Goal: Information Seeking & Learning: Stay updated

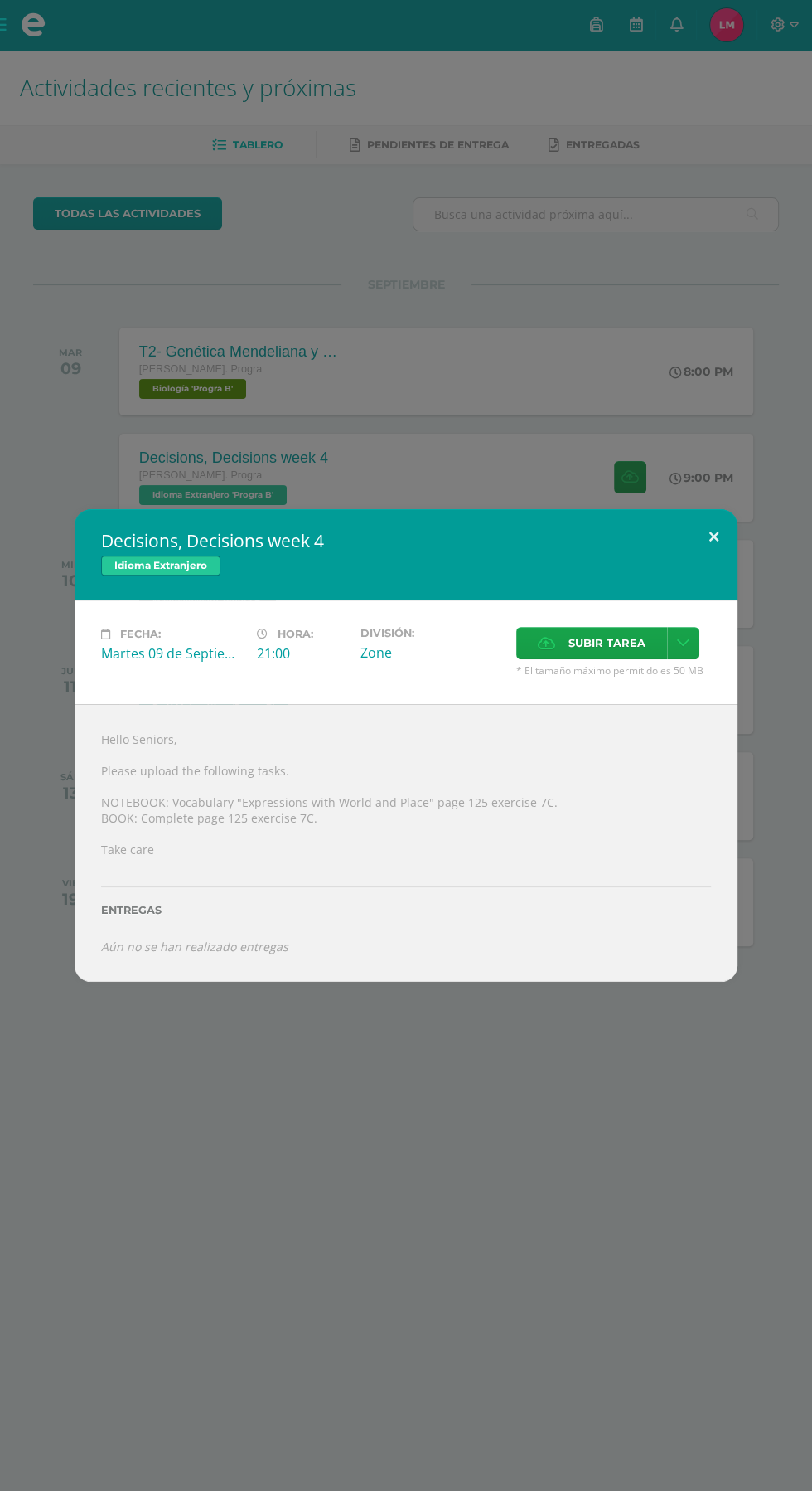
click at [714, 537] on button at bounding box center [713, 538] width 47 height 57
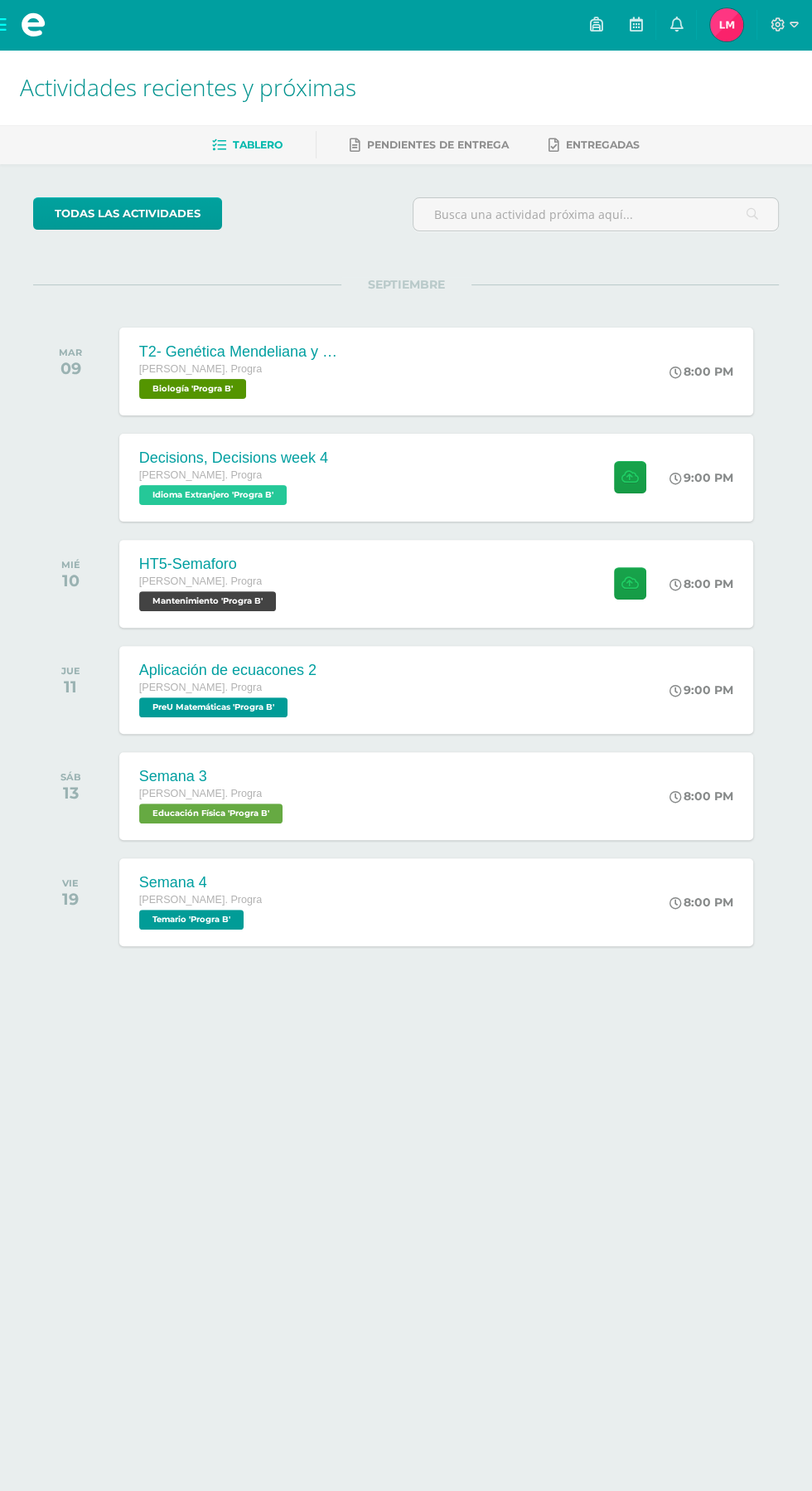
click at [708, 551] on div "Decisions, Decisions week 4 Idioma Extranjero Fecha: Martes 09 de Septiembre Ho…" at bounding box center [406, 746] width 799 height 472
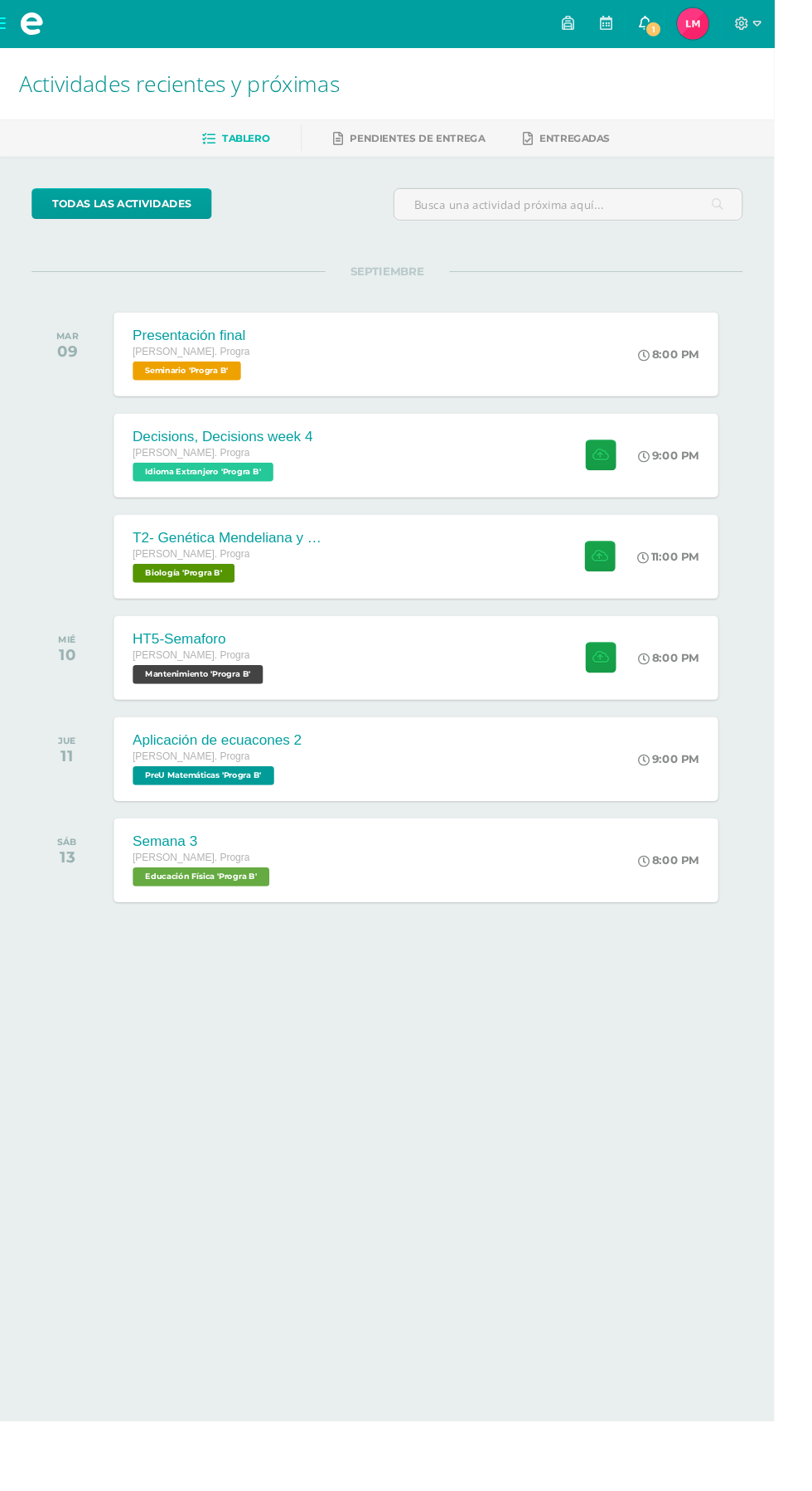
click at [683, 24] on icon at bounding box center [676, 23] width 13 height 15
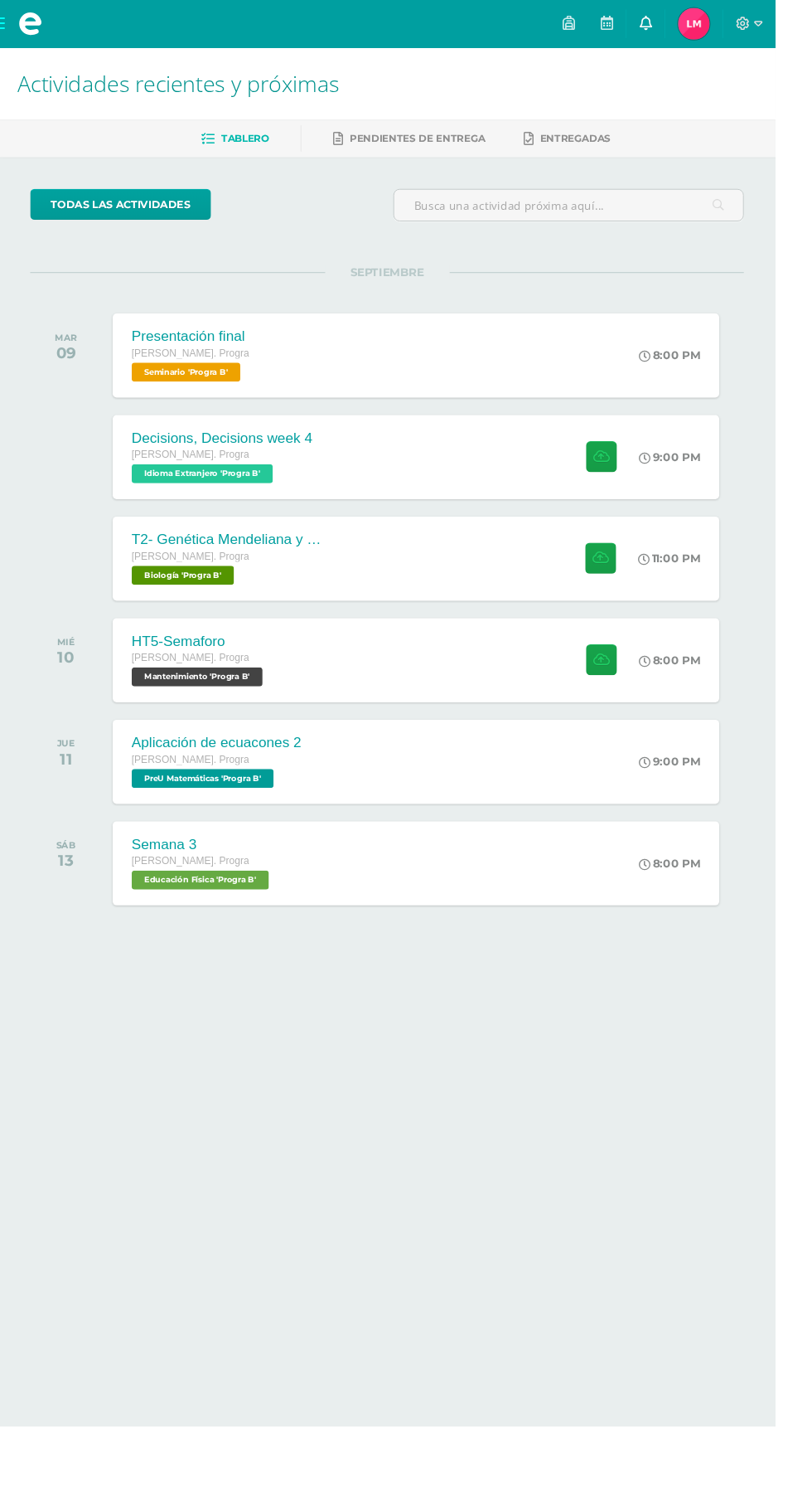
click at [696, 26] on link "0" at bounding box center [676, 25] width 39 height 50
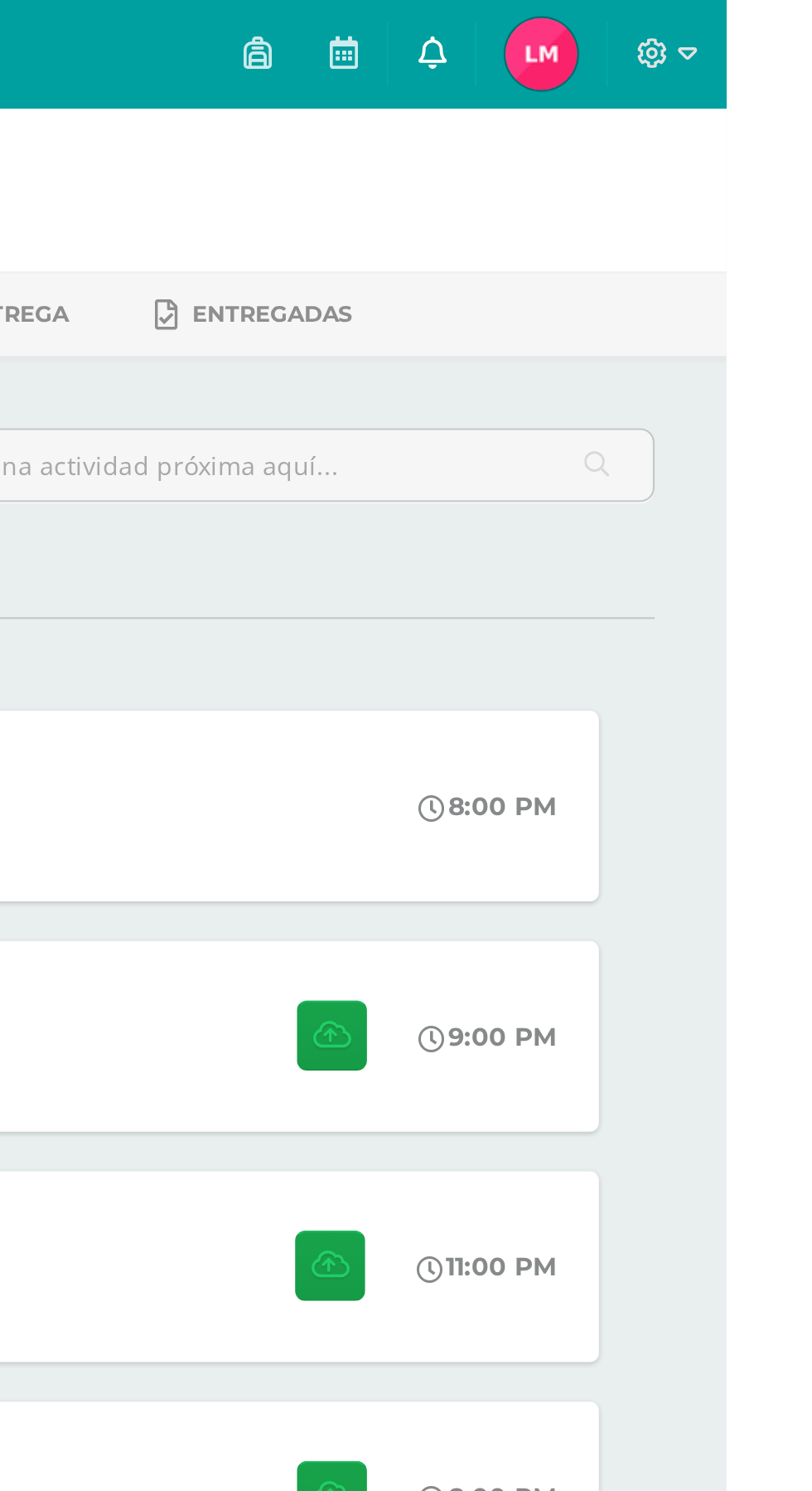
click at [683, 29] on icon at bounding box center [676, 23] width 13 height 15
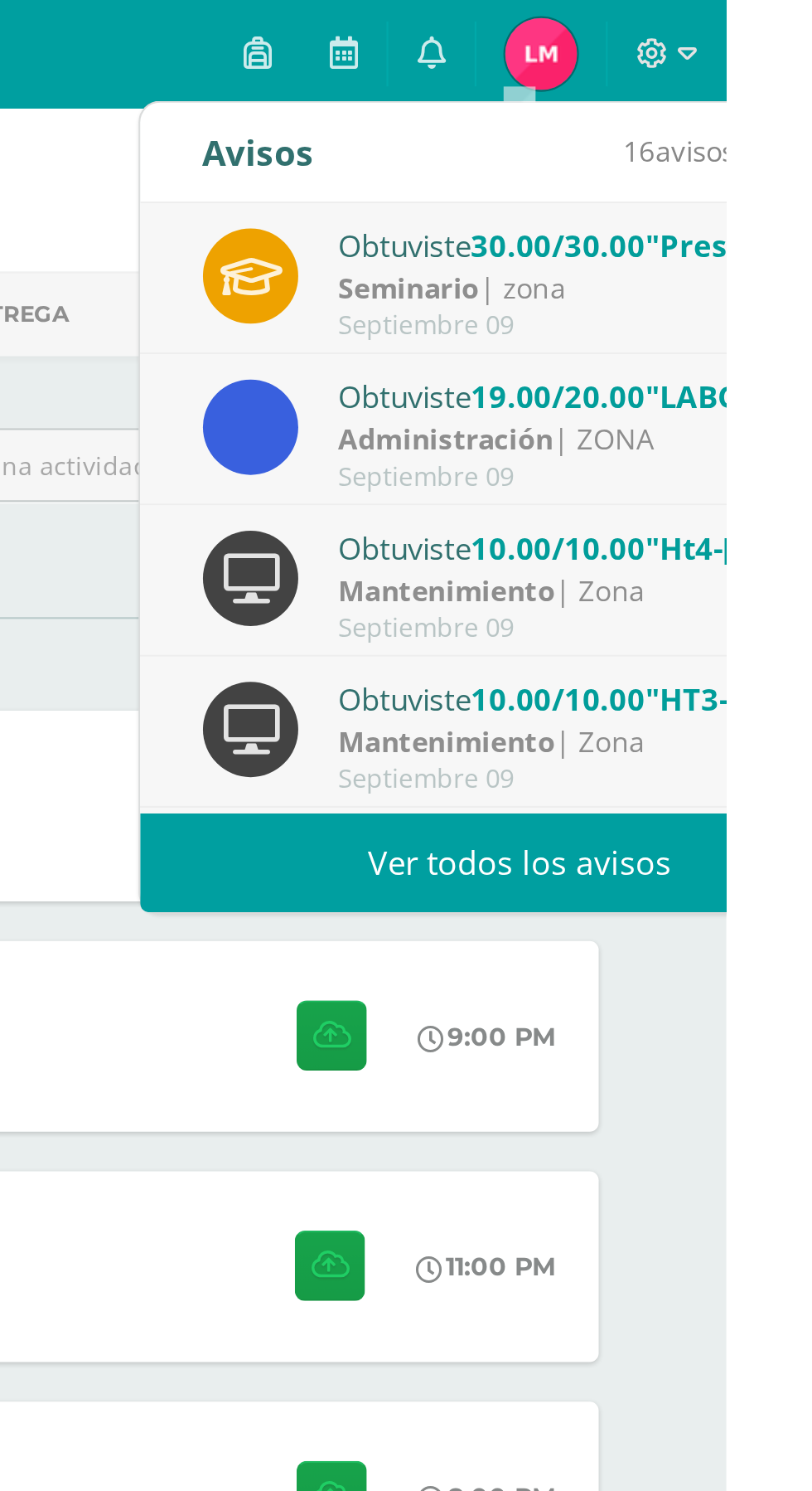
click at [812, 129] on div "Seminario | zona" at bounding box center [748, 133] width 230 height 19
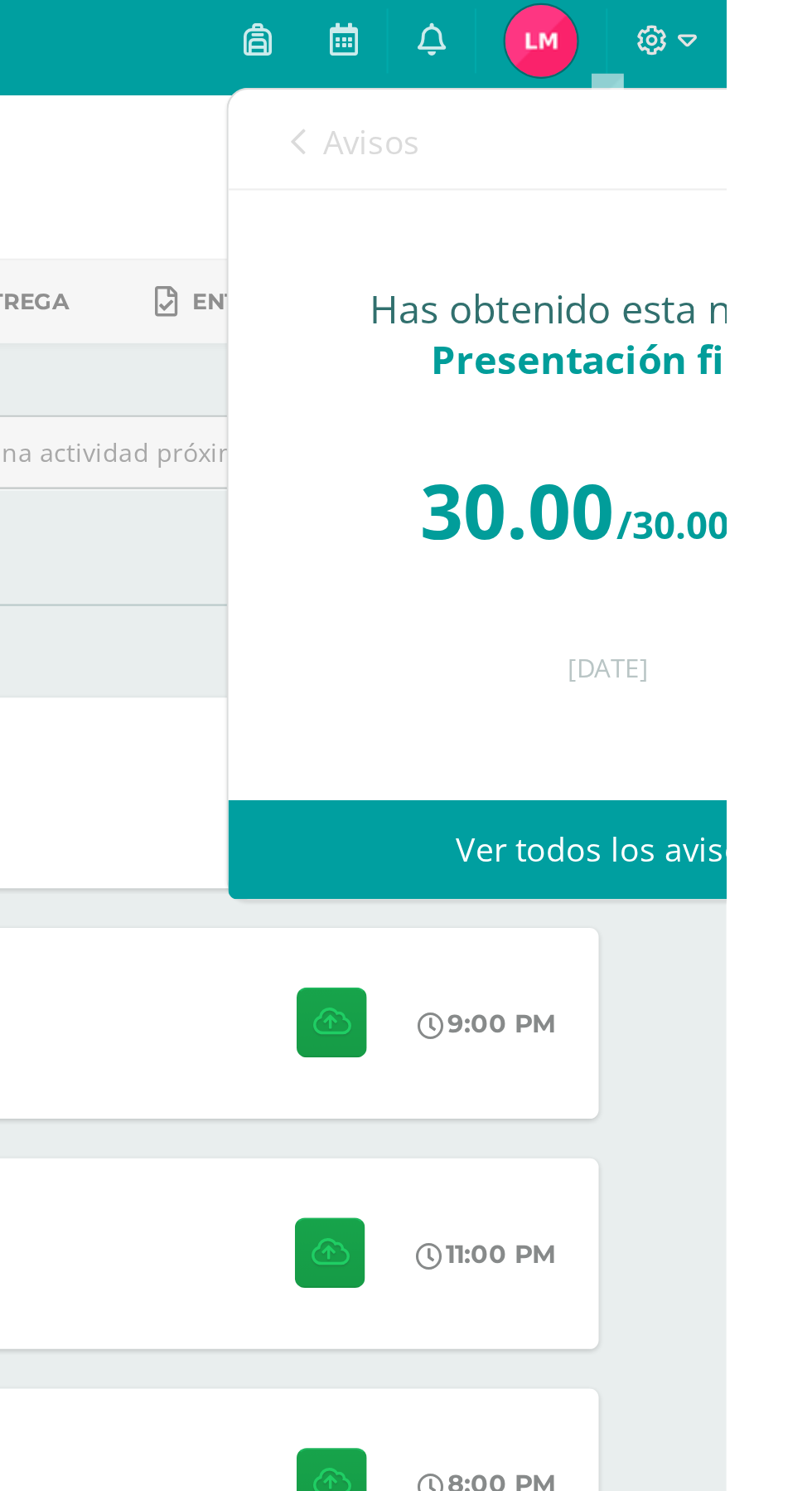
click at [634, 76] on span "Avisos" at bounding box center [649, 70] width 45 height 20
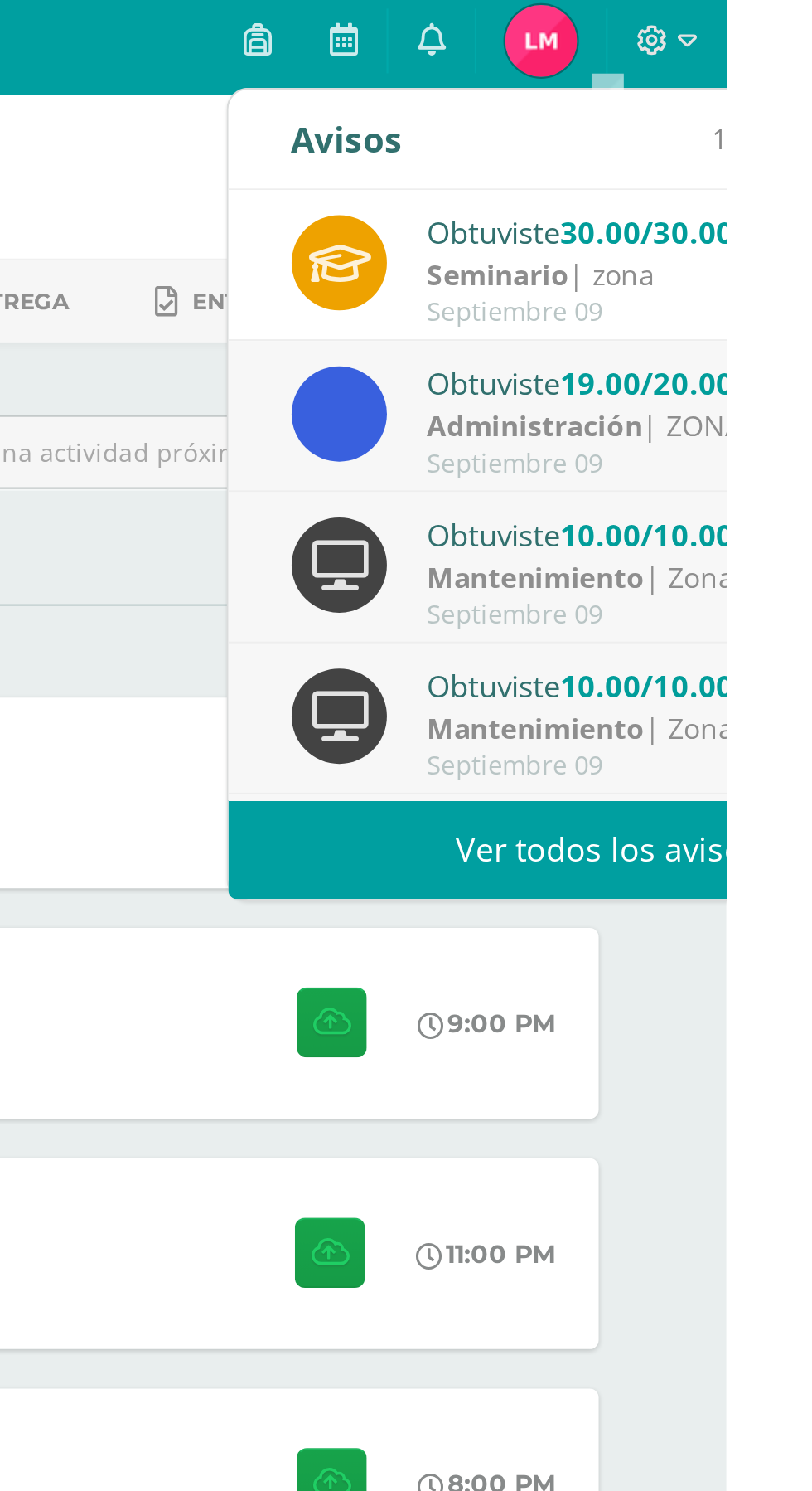
click at [805, 198] on div "Administración | ZONA" at bounding box center [789, 203] width 230 height 19
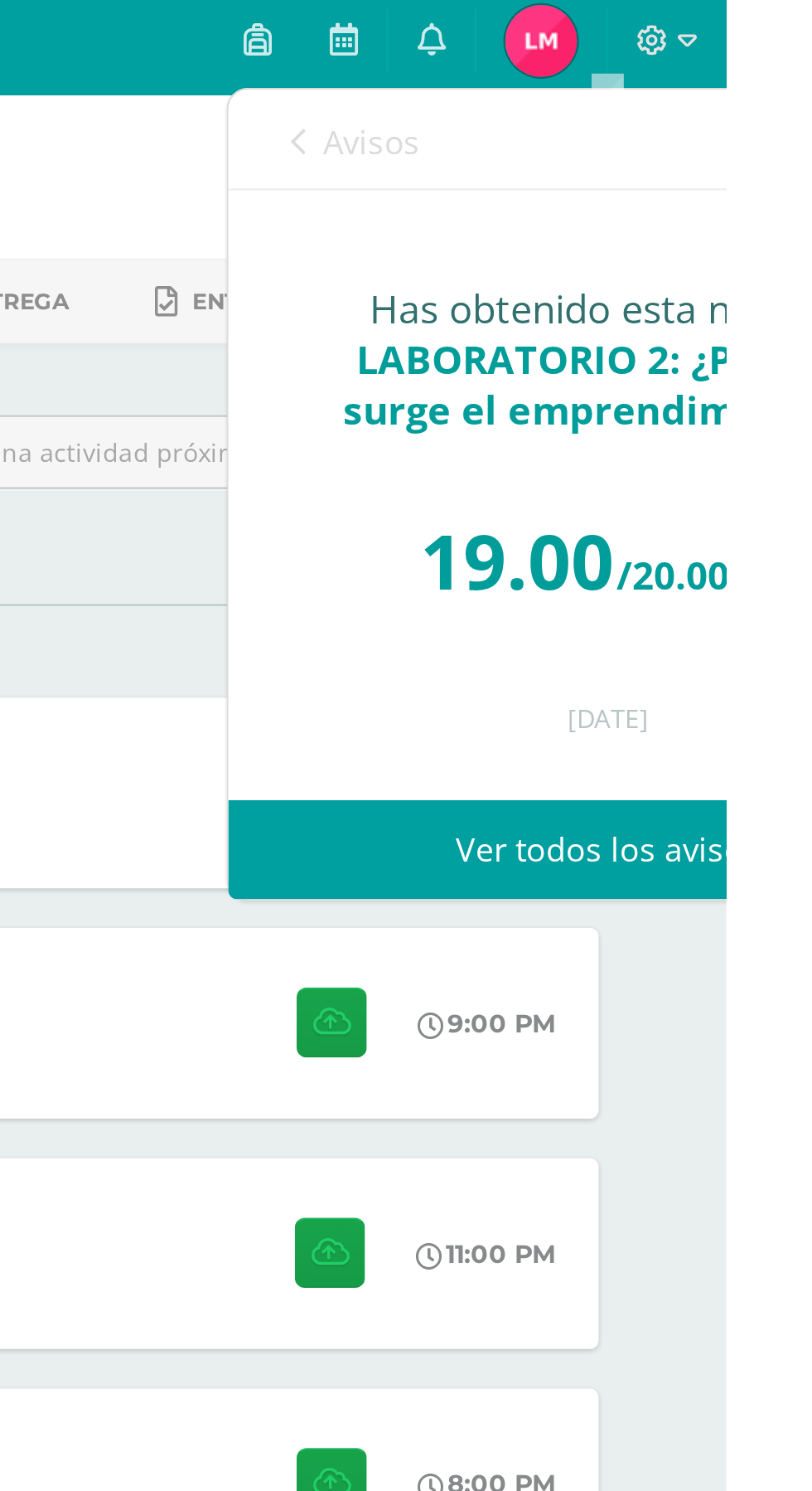
click at [650, 72] on span "Avisos" at bounding box center [649, 70] width 45 height 20
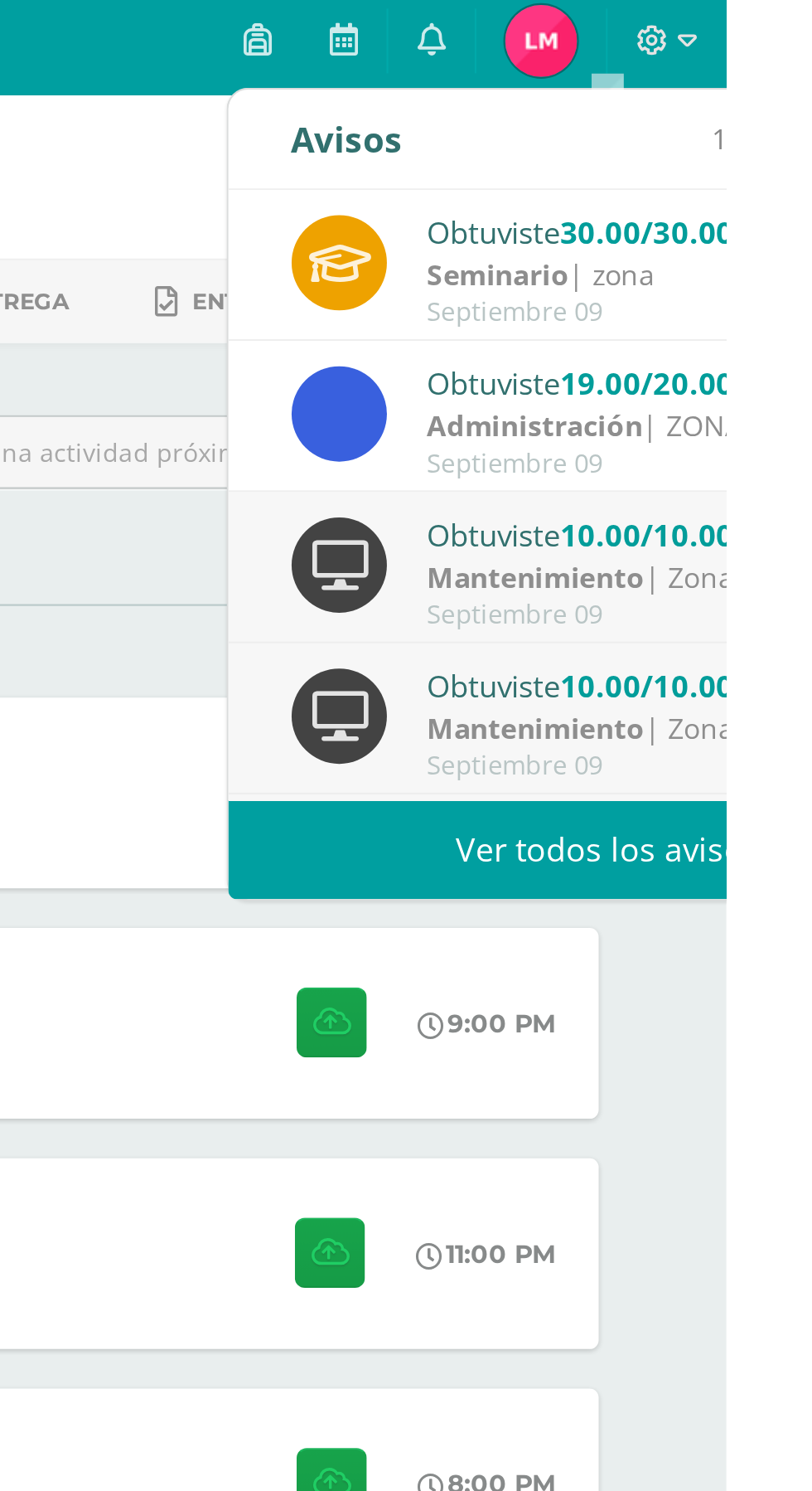
click at [770, 270] on strong "Mantenimiento" at bounding box center [724, 271] width 100 height 18
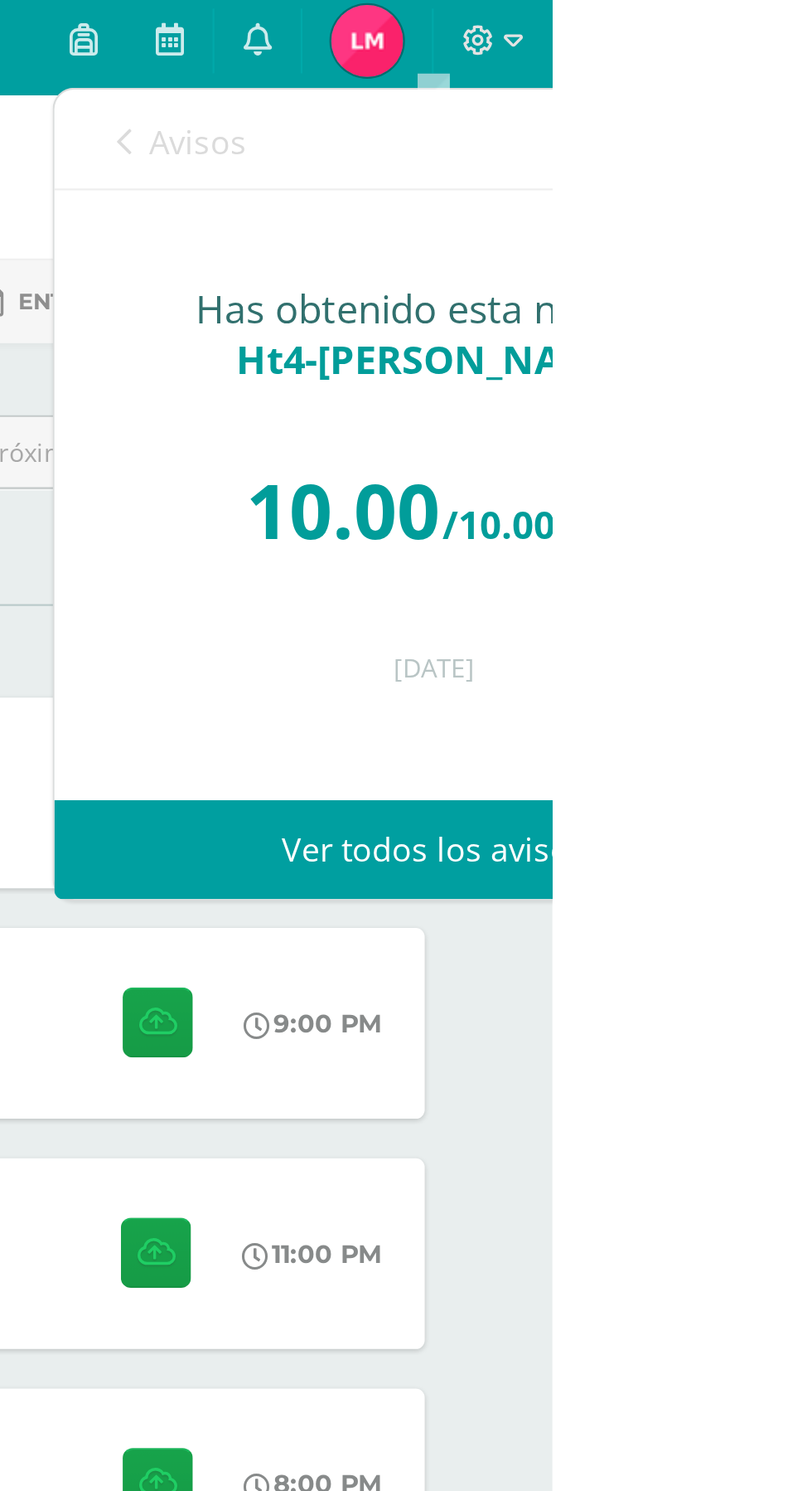
click at [670, 62] on span "Avisos" at bounding box center [649, 70] width 45 height 20
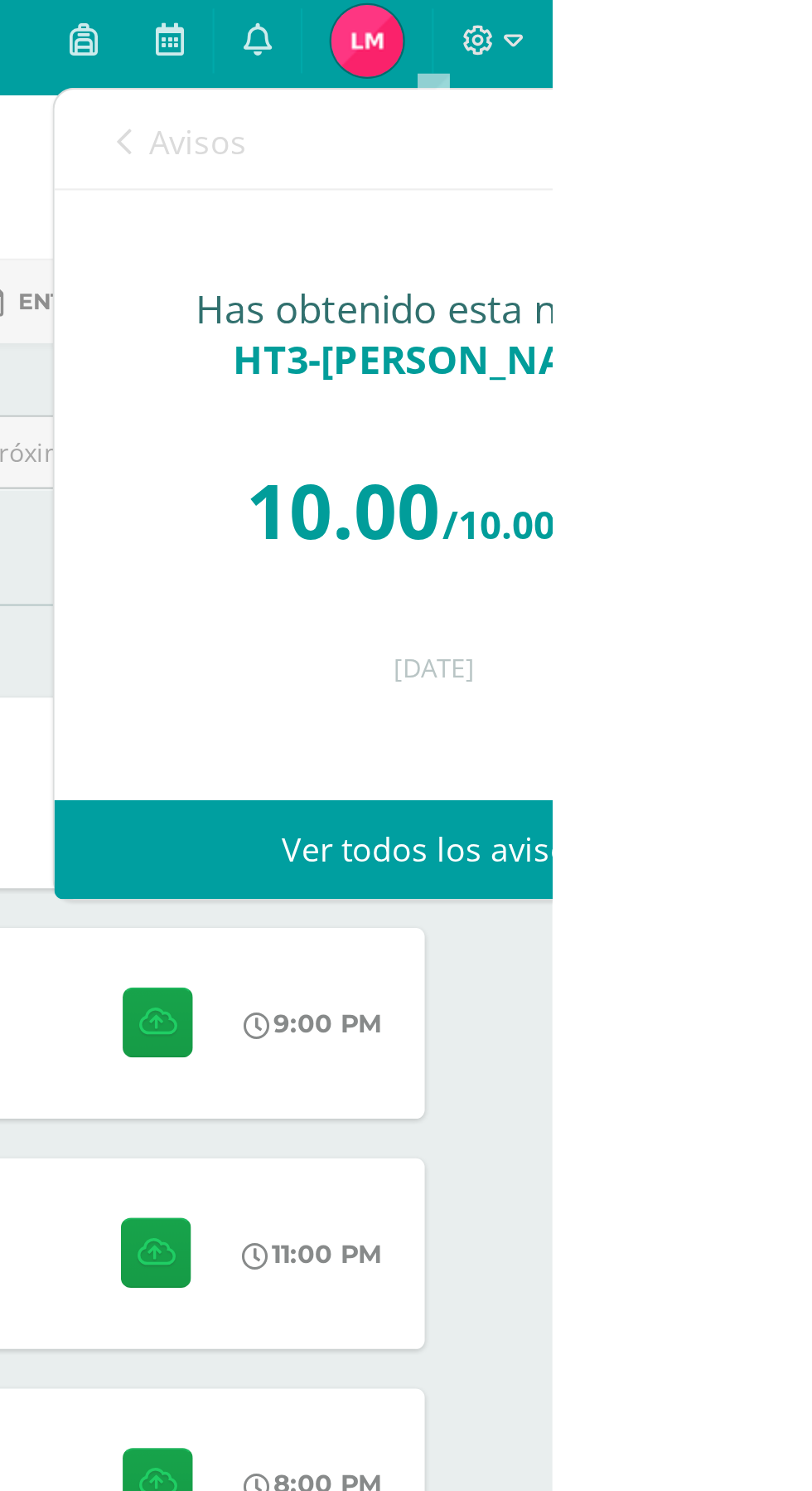
click at [653, 60] on link "Avisos" at bounding box center [642, 70] width 60 height 47
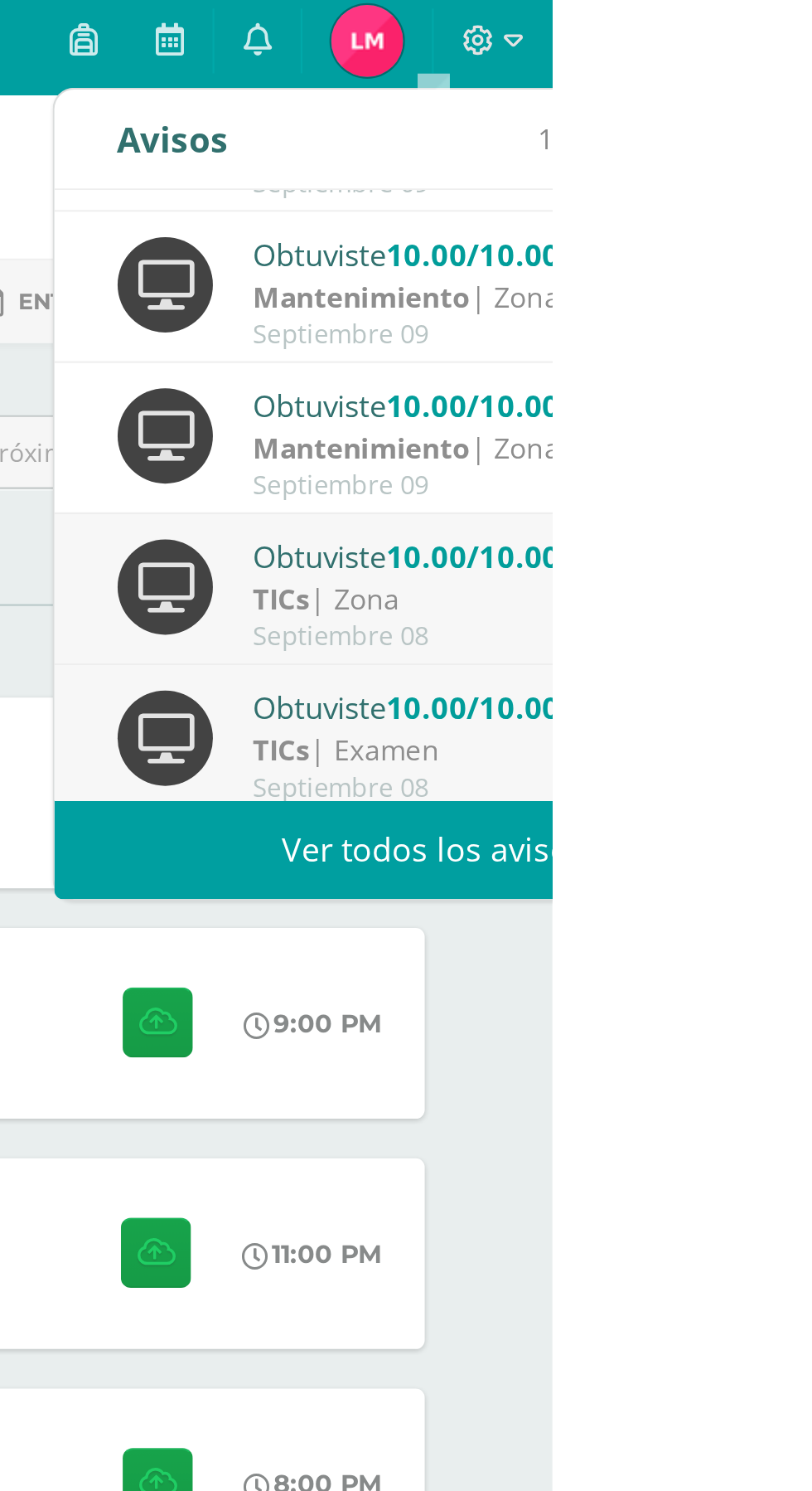
scroll to position [161, 0]
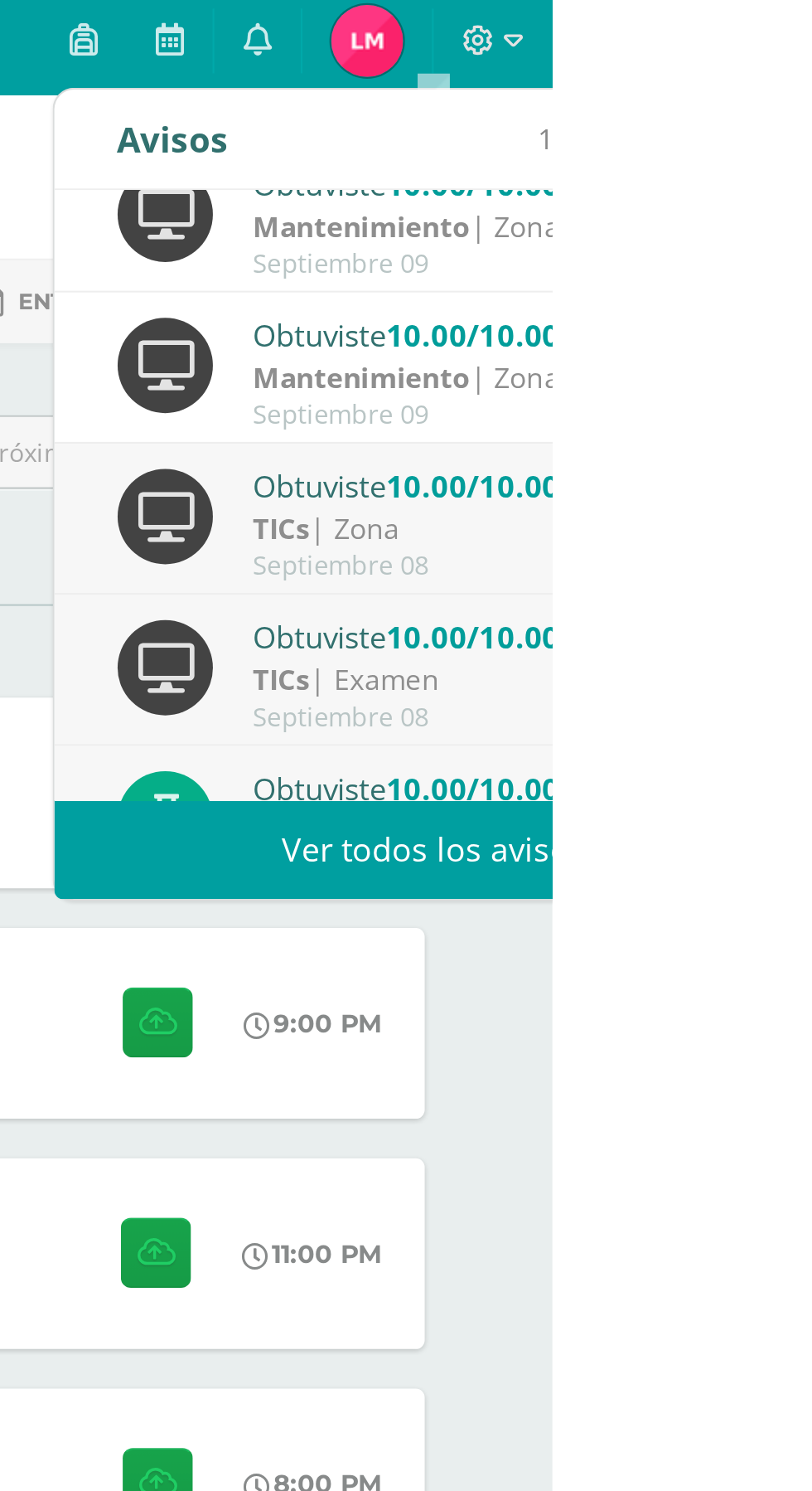
click at [812, 268] on div "Septiembre 08" at bounding box center [789, 267] width 230 height 14
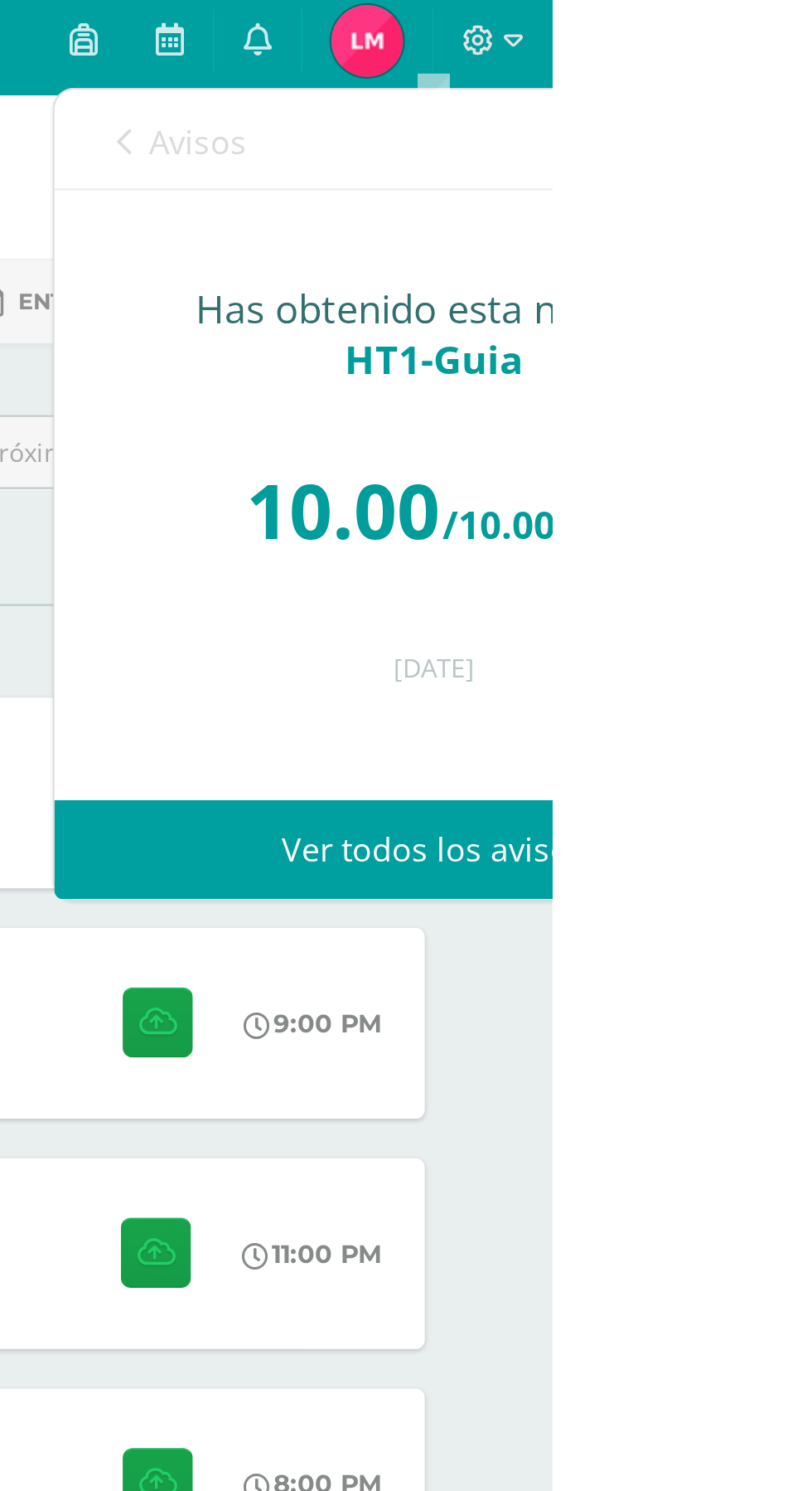
click at [668, 73] on span "Avisos" at bounding box center [649, 70] width 45 height 20
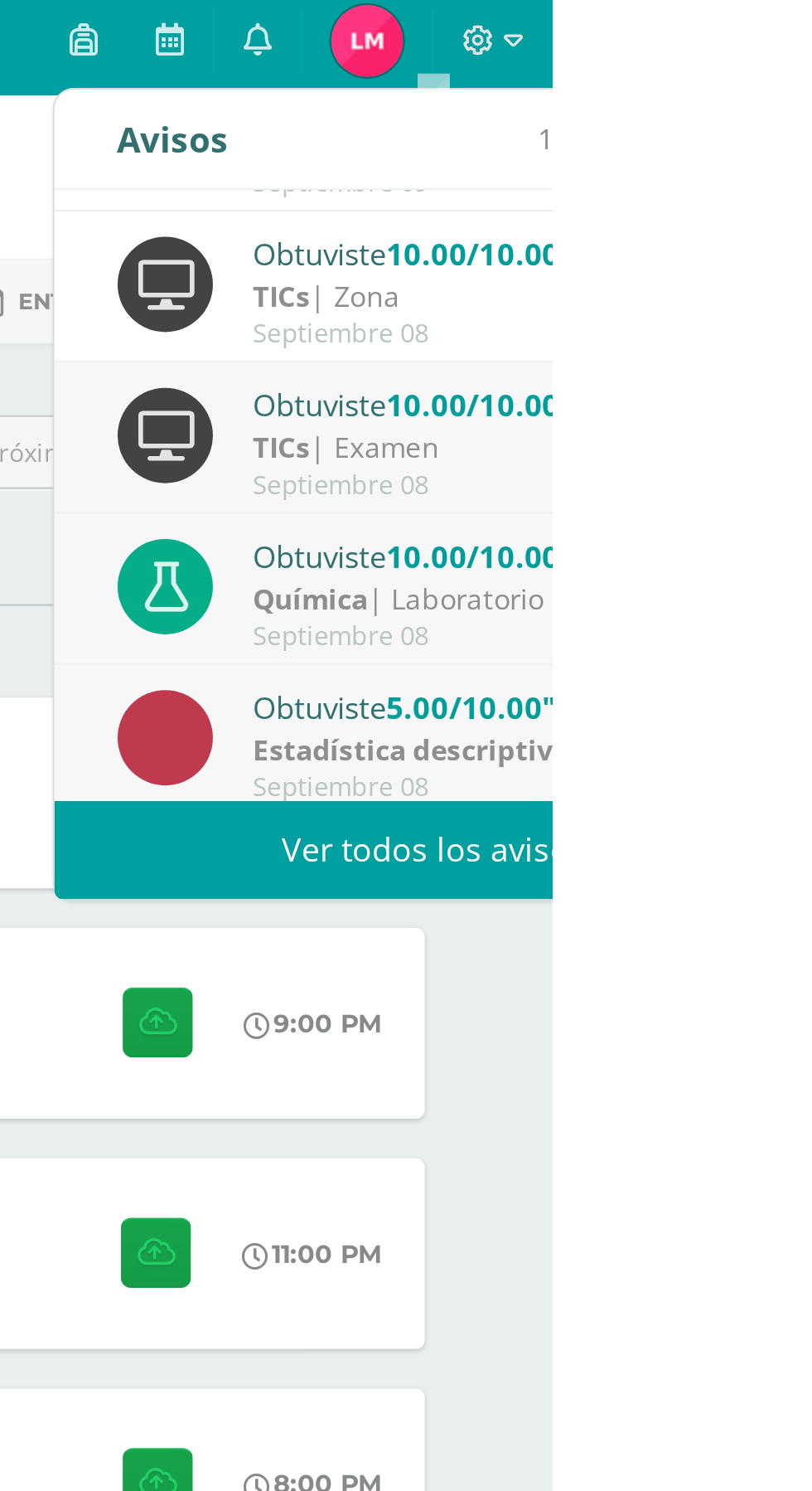
scroll to position [266, 0]
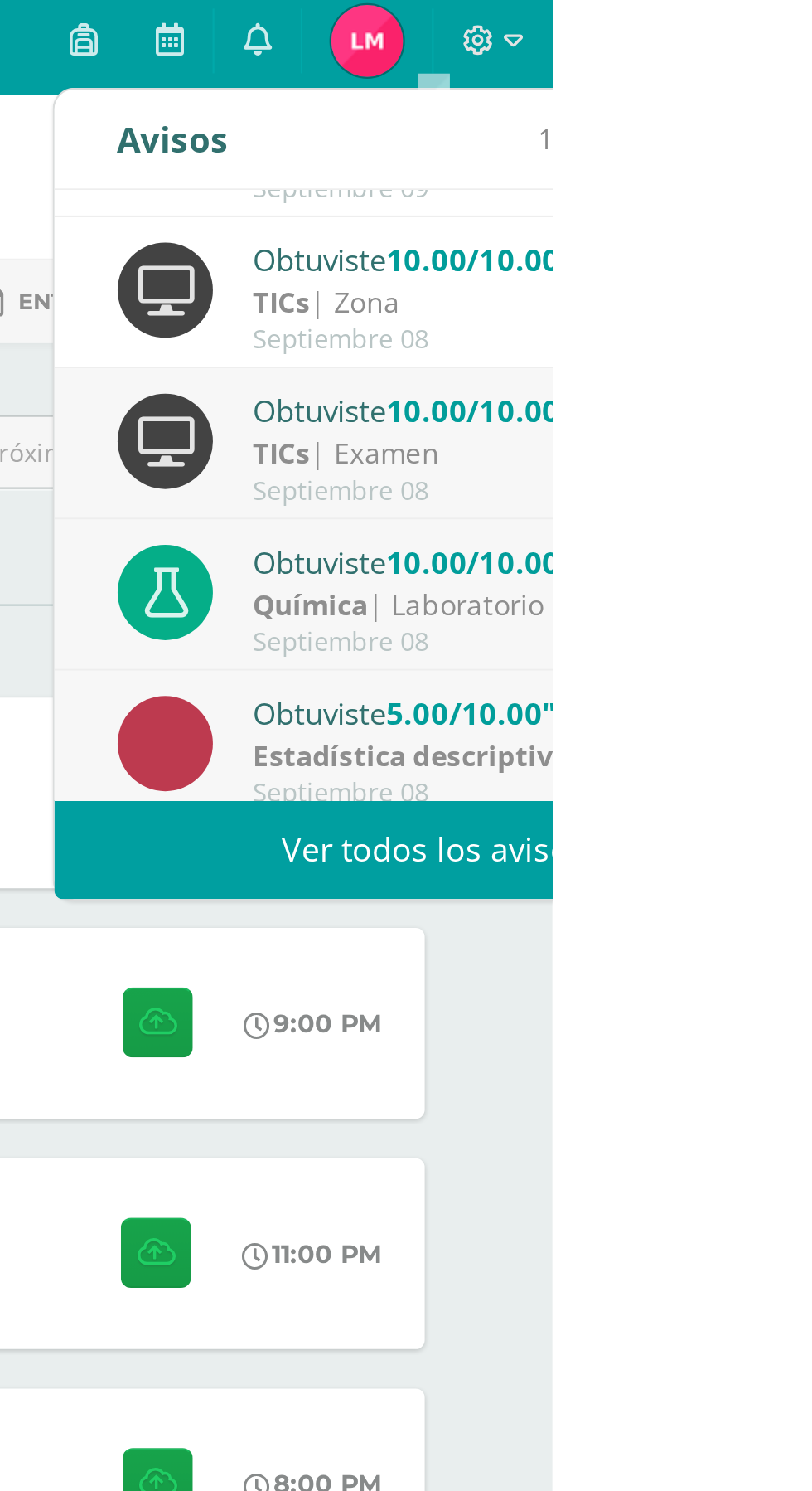
click at [812, 207] on div "TICs | Examen" at bounding box center [789, 216] width 230 height 19
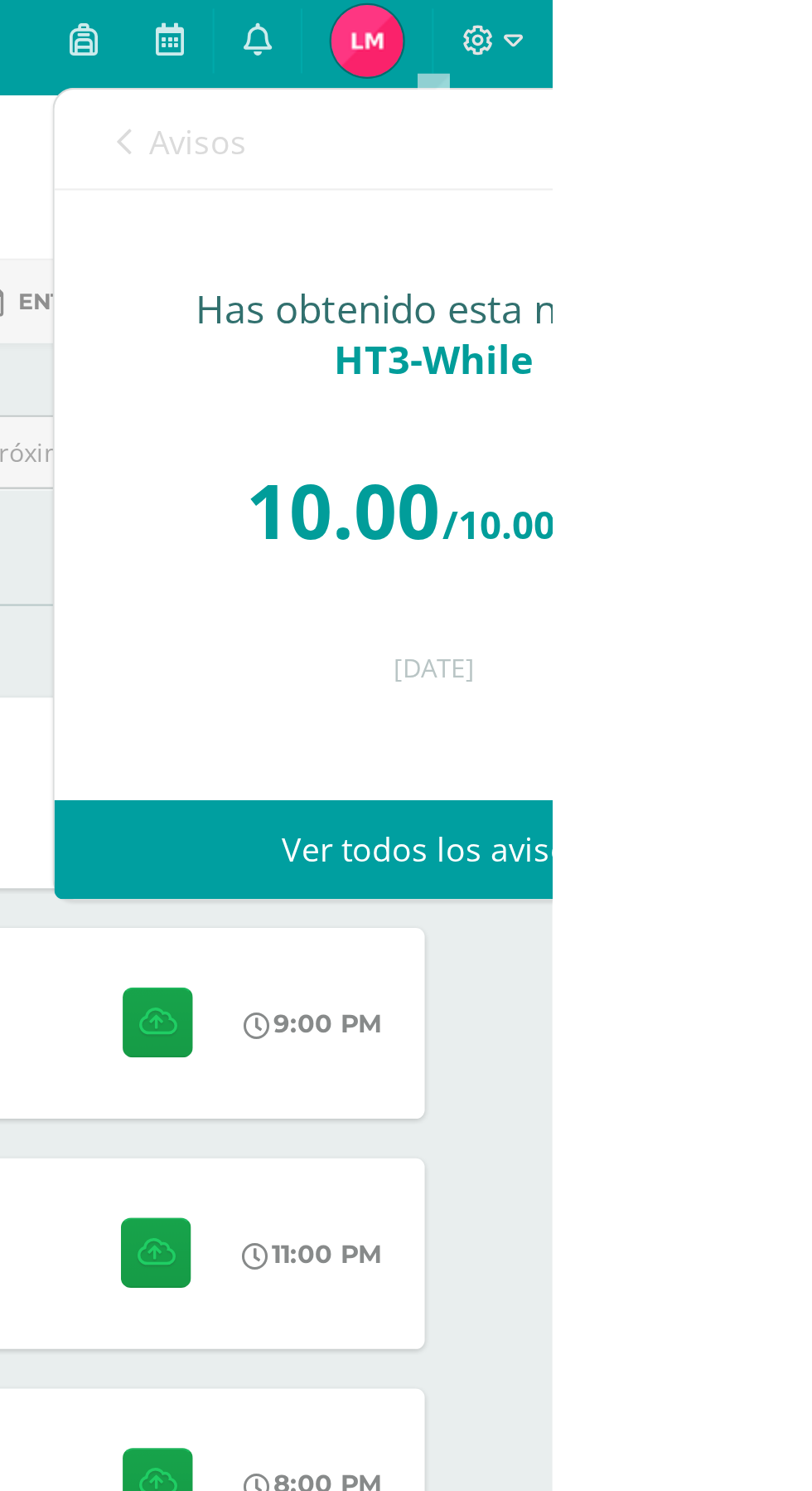
click at [668, 76] on span "Avisos" at bounding box center [649, 70] width 45 height 20
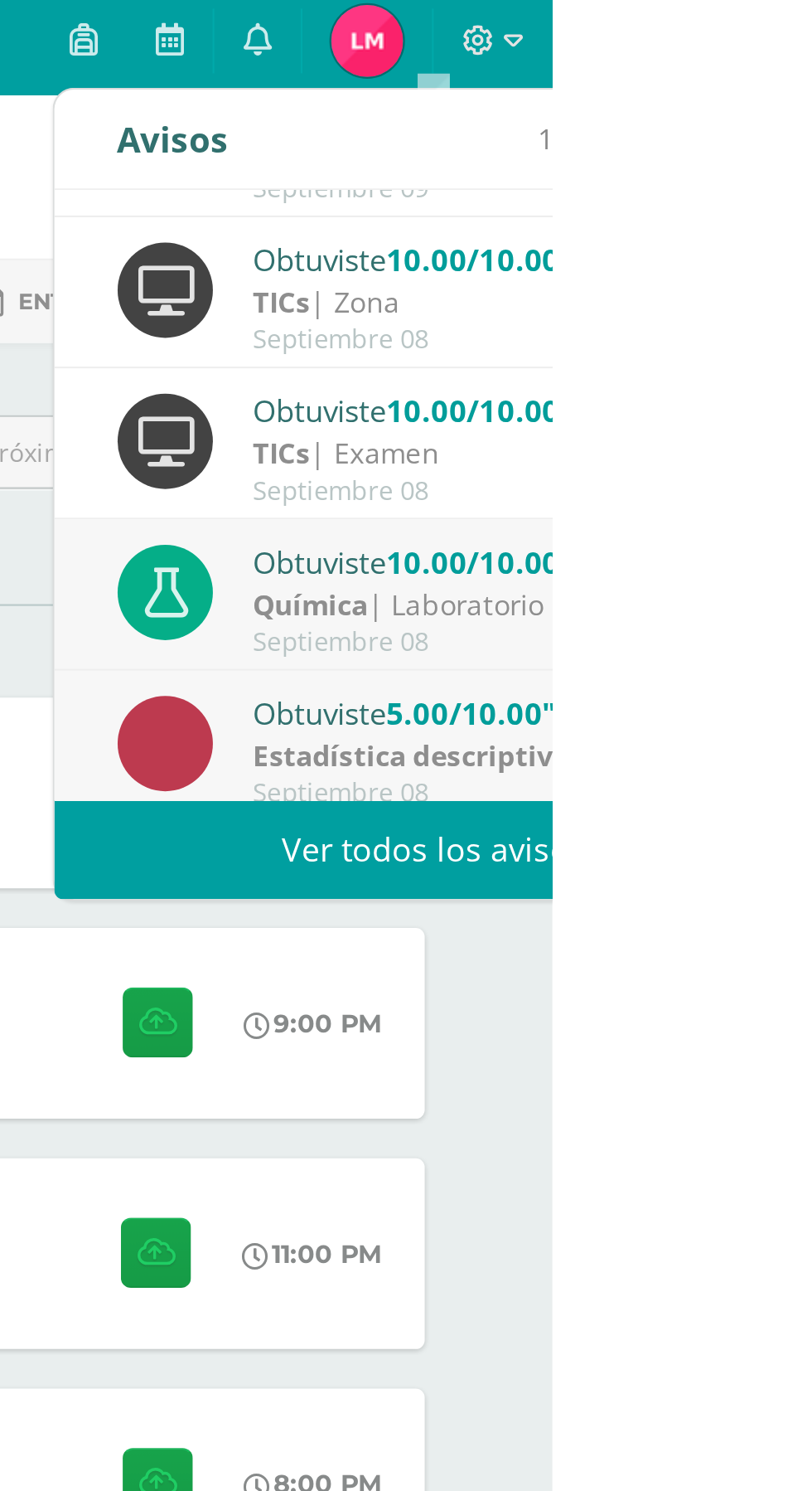
scroll to position [276, 0]
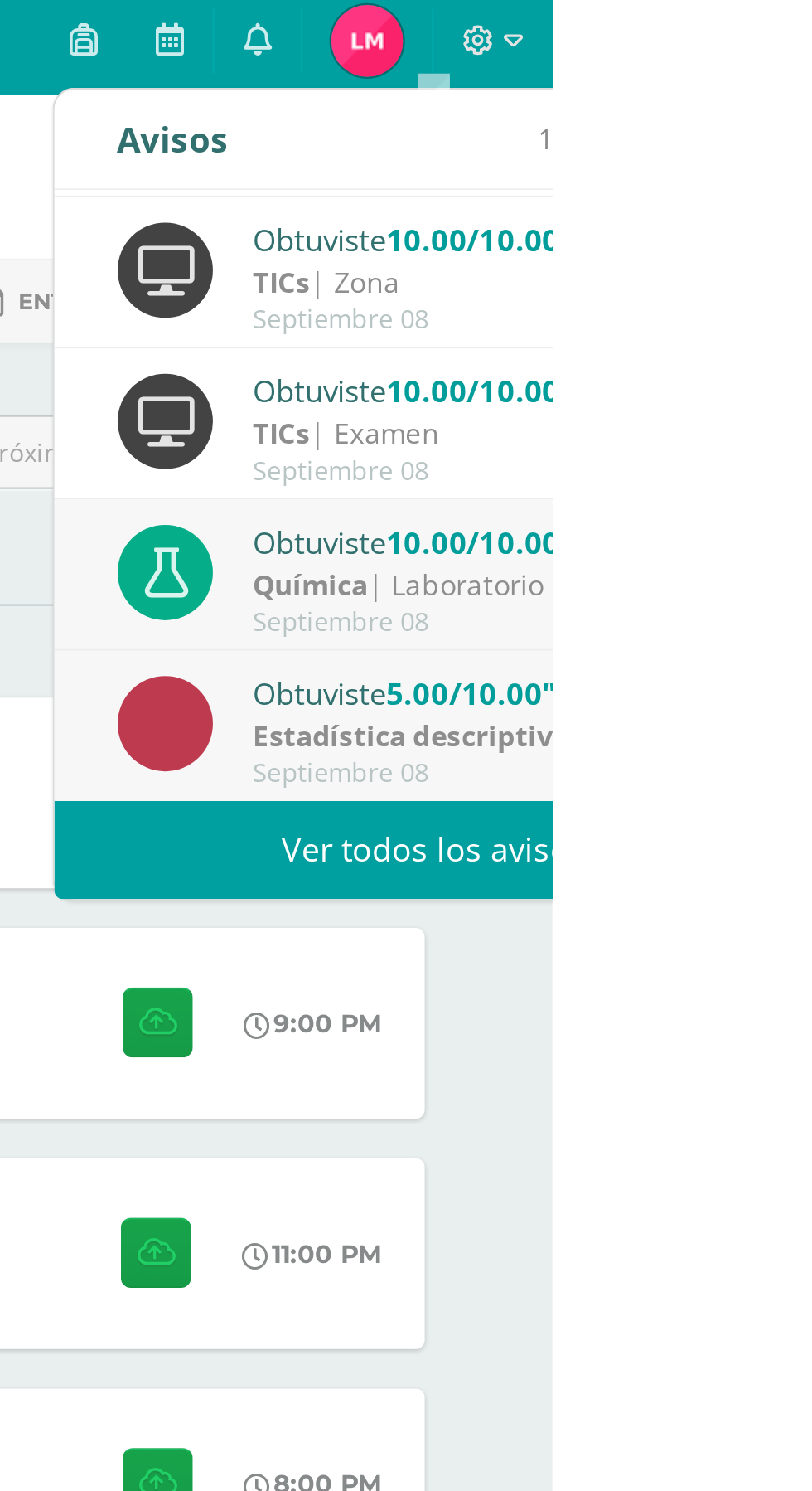
click at [794, 262] on span "10.00/10.00" at bounding box center [776, 256] width 81 height 19
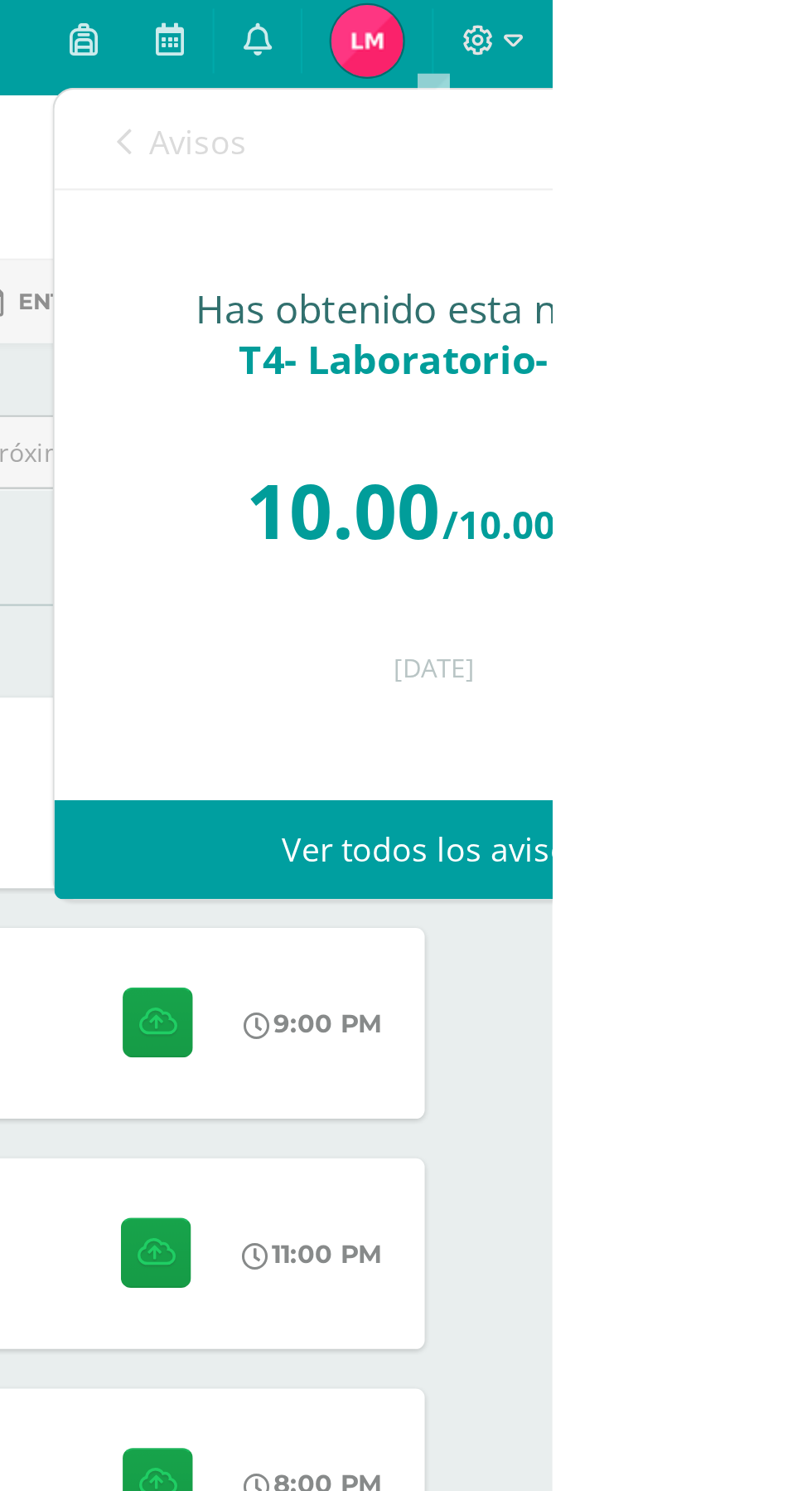
click at [666, 64] on span "Avisos" at bounding box center [649, 70] width 45 height 20
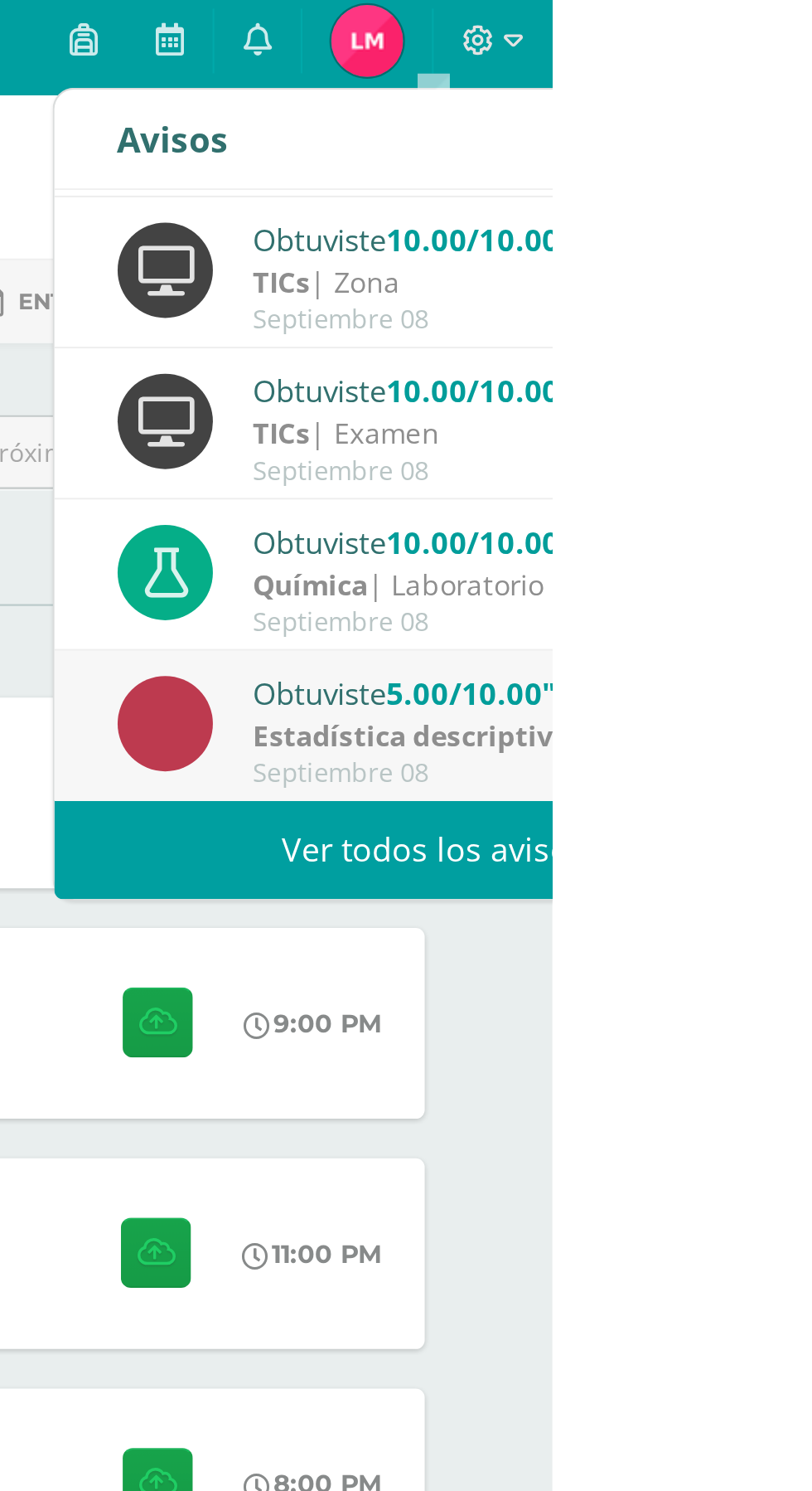
click at [790, 351] on strong "Estadística descriptiva" at bounding box center [747, 344] width 146 height 18
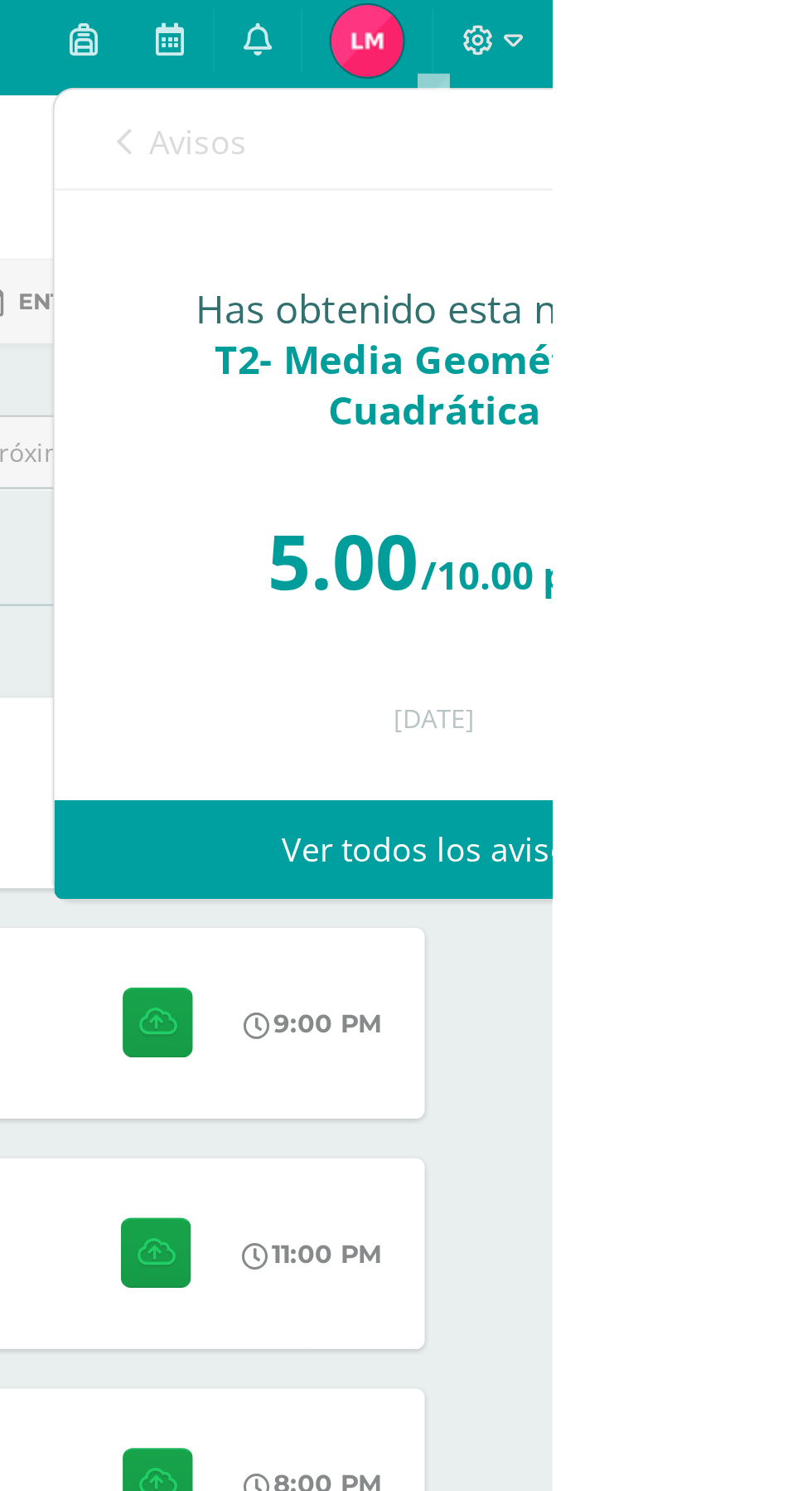
click at [642, 85] on link "Avisos" at bounding box center [642, 70] width 60 height 47
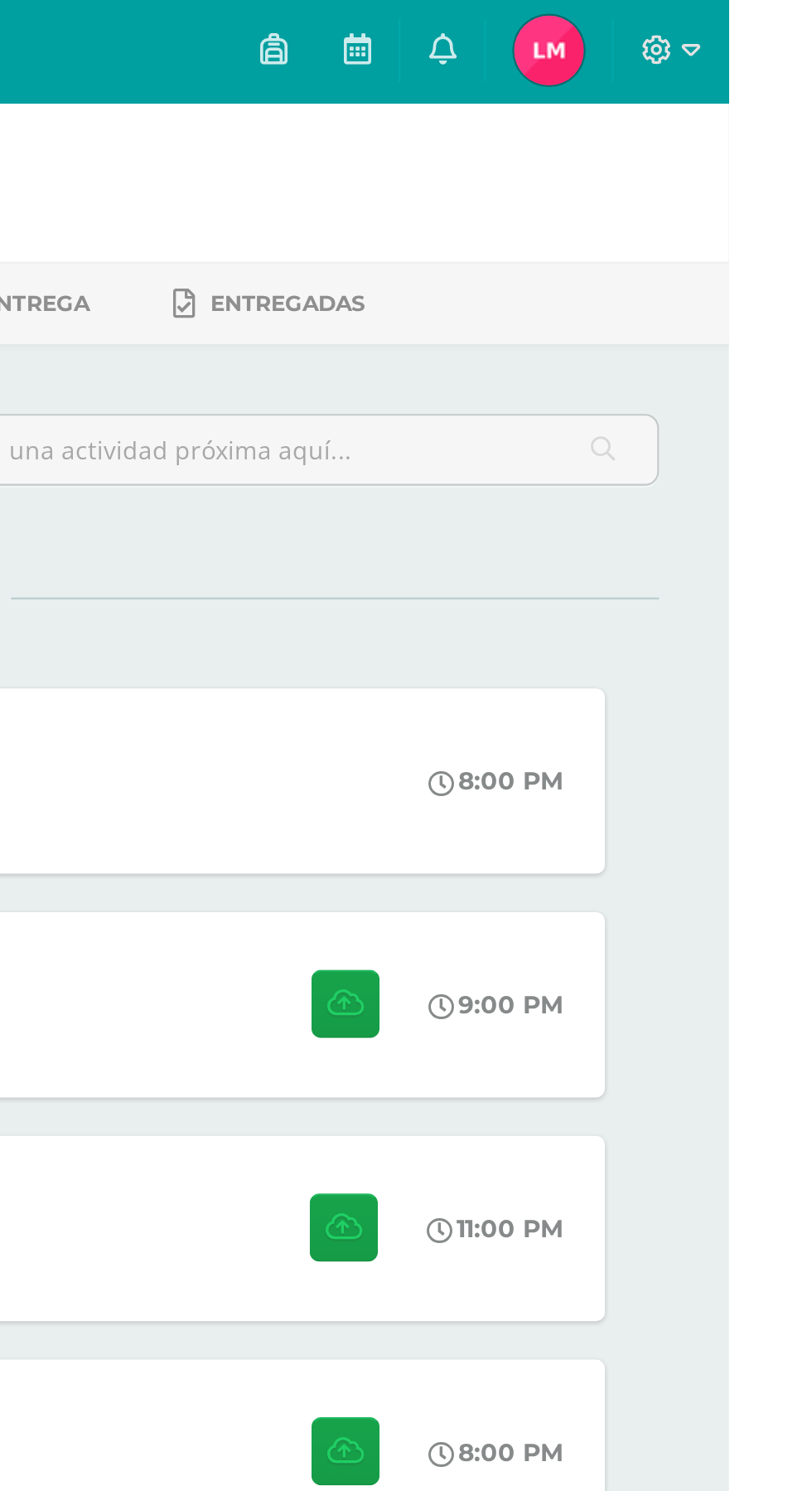
scroll to position [0, 0]
